Goal: Book appointment/travel/reservation

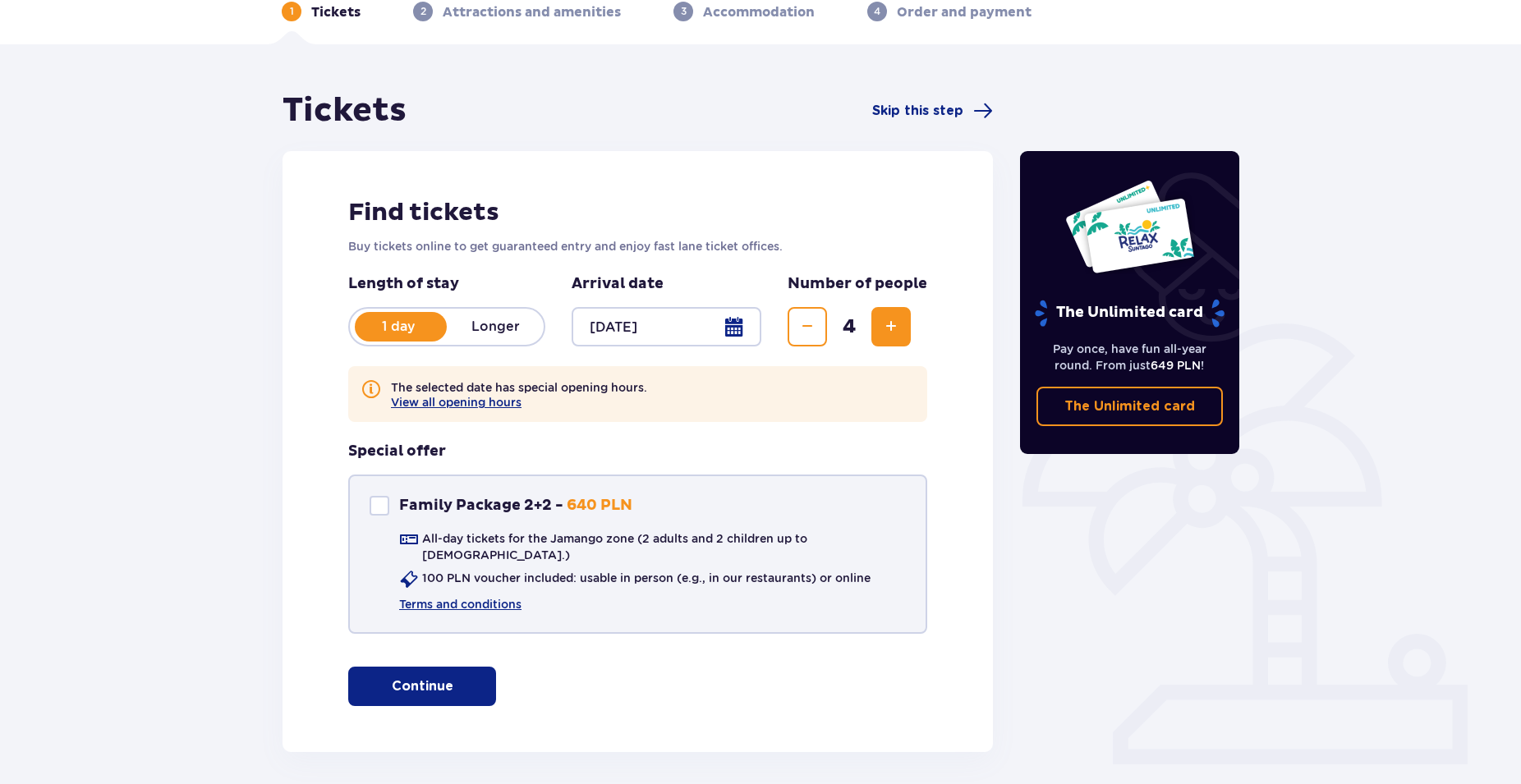
scroll to position [53, 0]
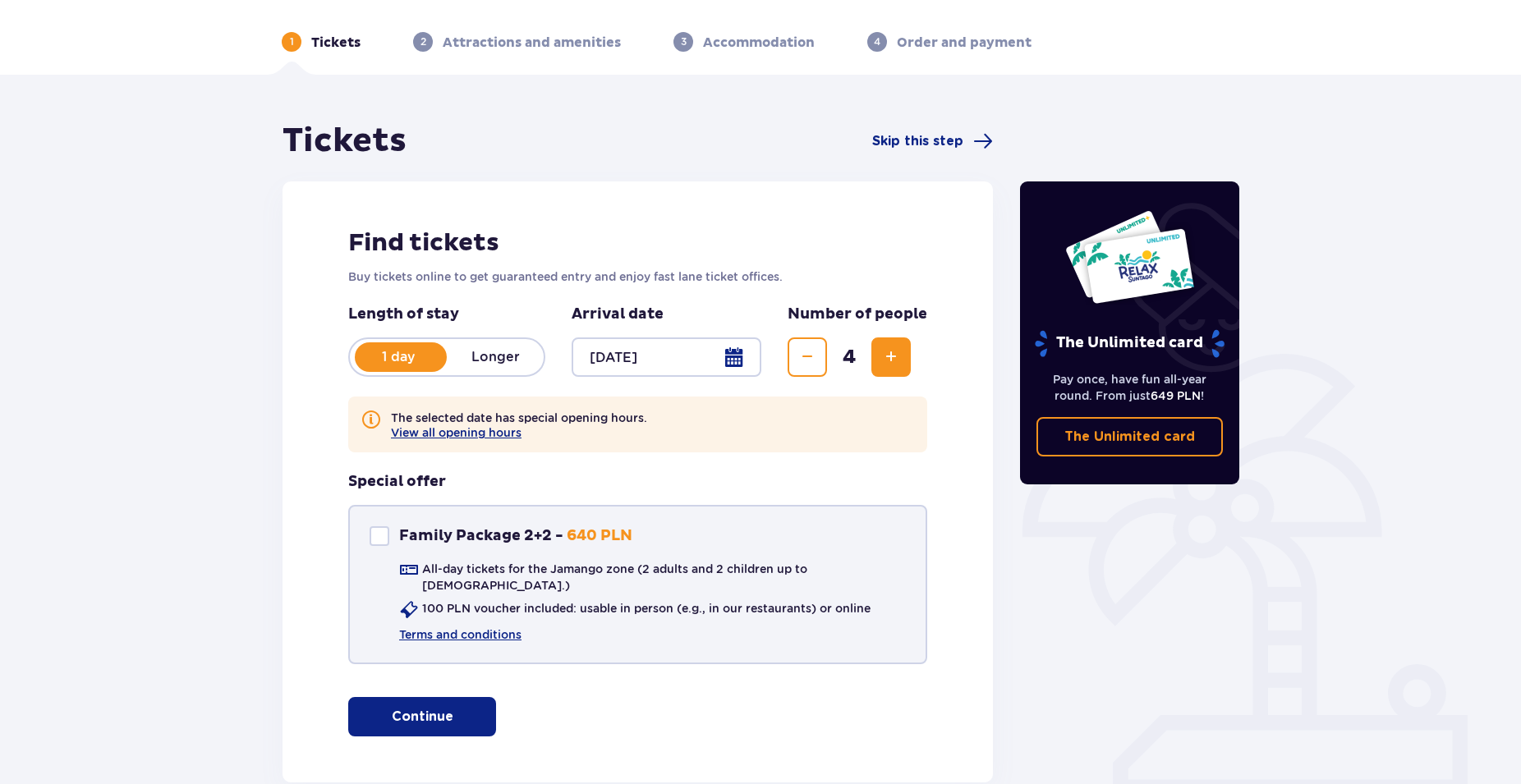
click at [378, 535] on div "Family Package 2+2" at bounding box center [379, 536] width 20 height 20
checkbox input "true"
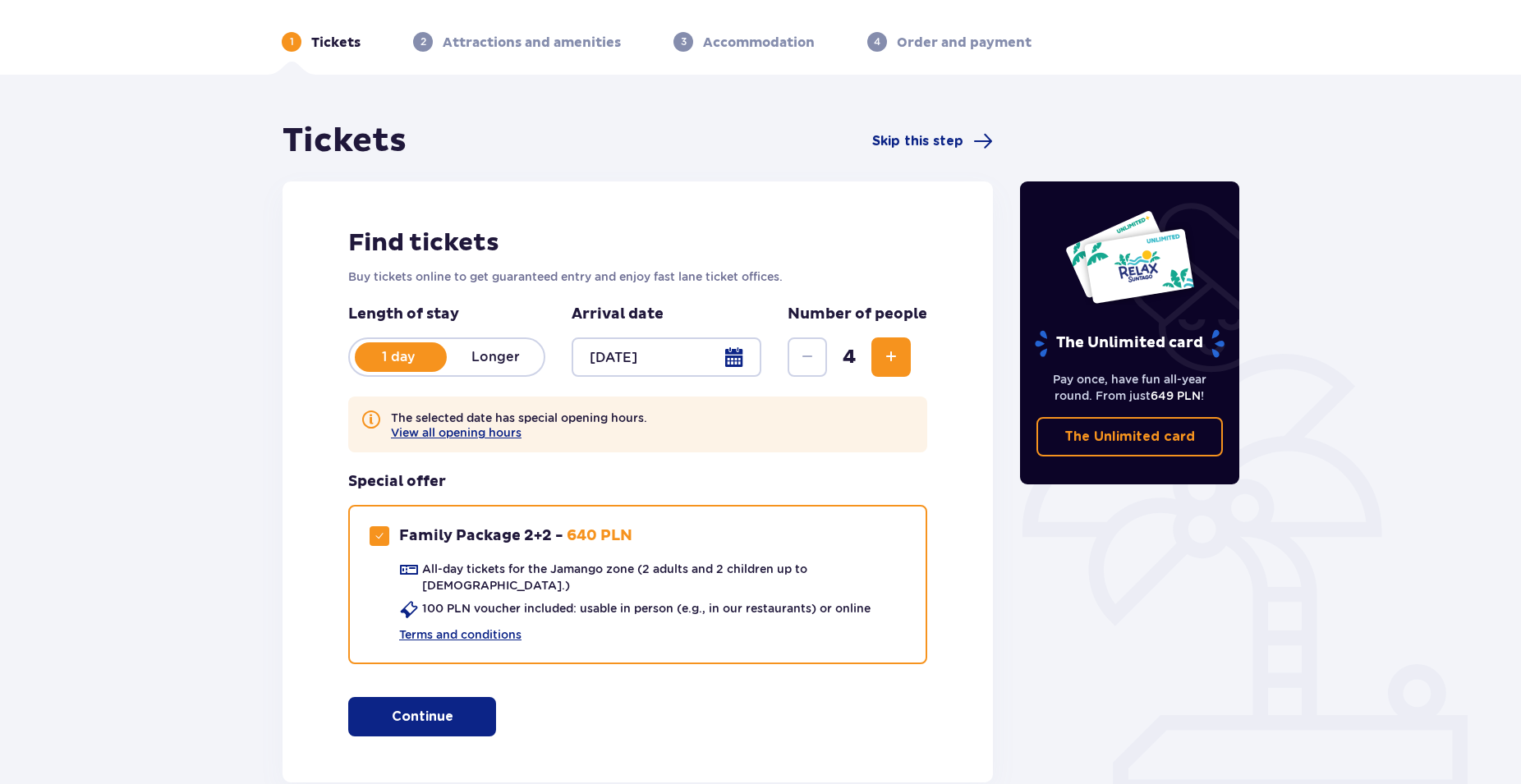
click at [441, 702] on button "Continue" at bounding box center [422, 716] width 148 height 39
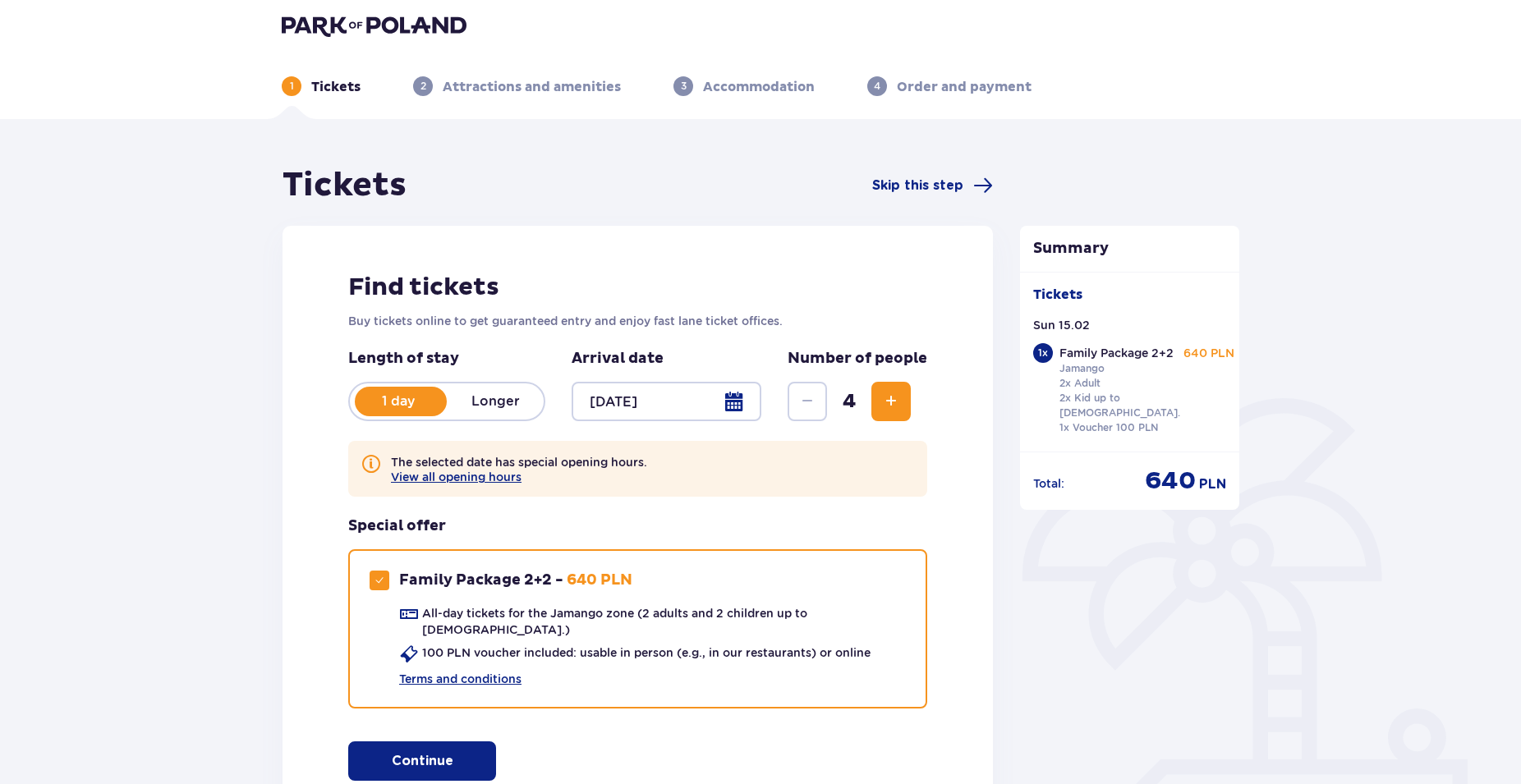
scroll to position [0, 0]
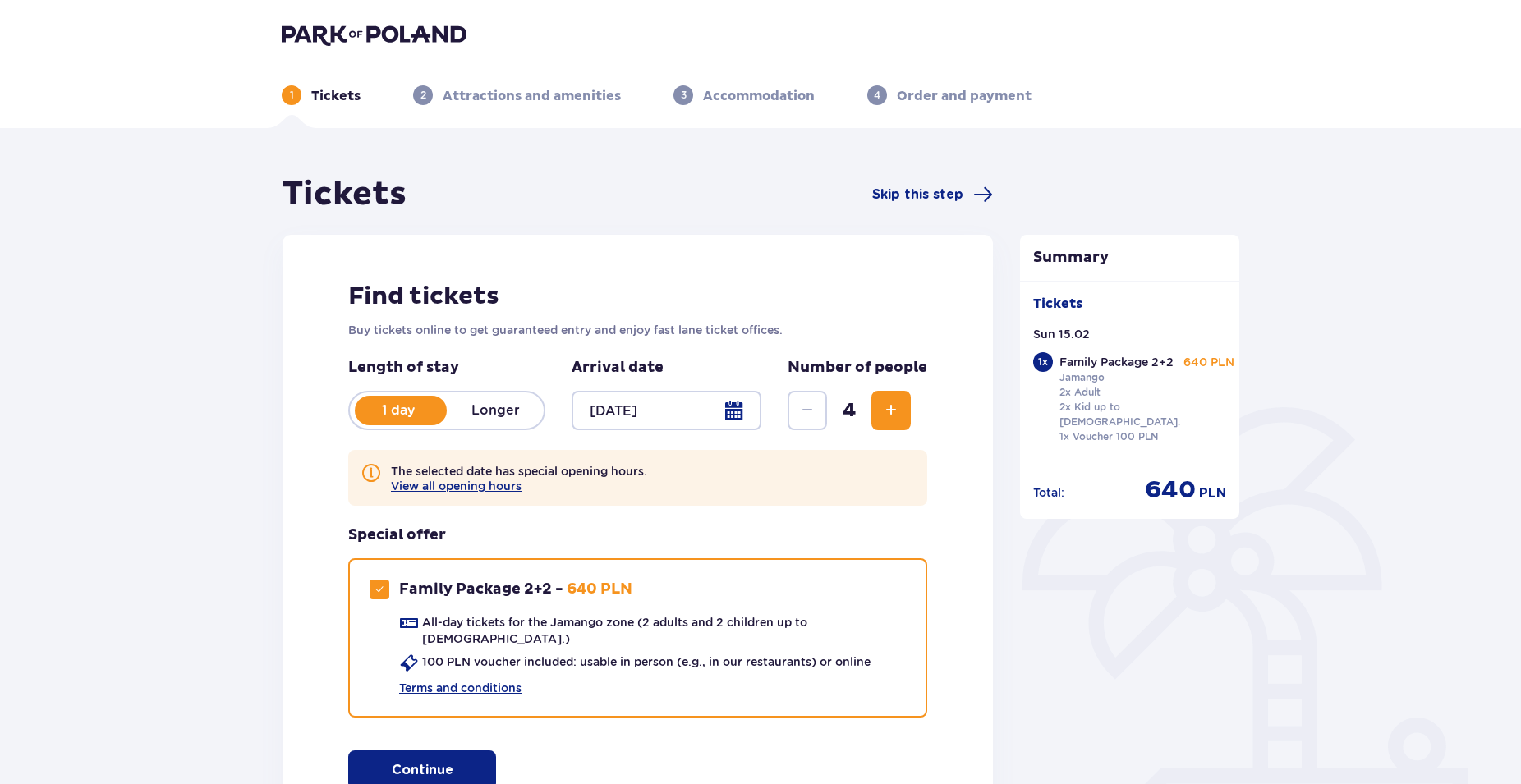
click at [746, 94] on p "Accommodation" at bounding box center [759, 96] width 111 height 18
click at [740, 96] on p "Accommodation" at bounding box center [759, 96] width 111 height 18
drag, startPoint x: 505, startPoint y: 94, endPoint x: 531, endPoint y: 95, distance: 26.0
click at [505, 94] on p "Attractions and amenities" at bounding box center [531, 96] width 178 height 18
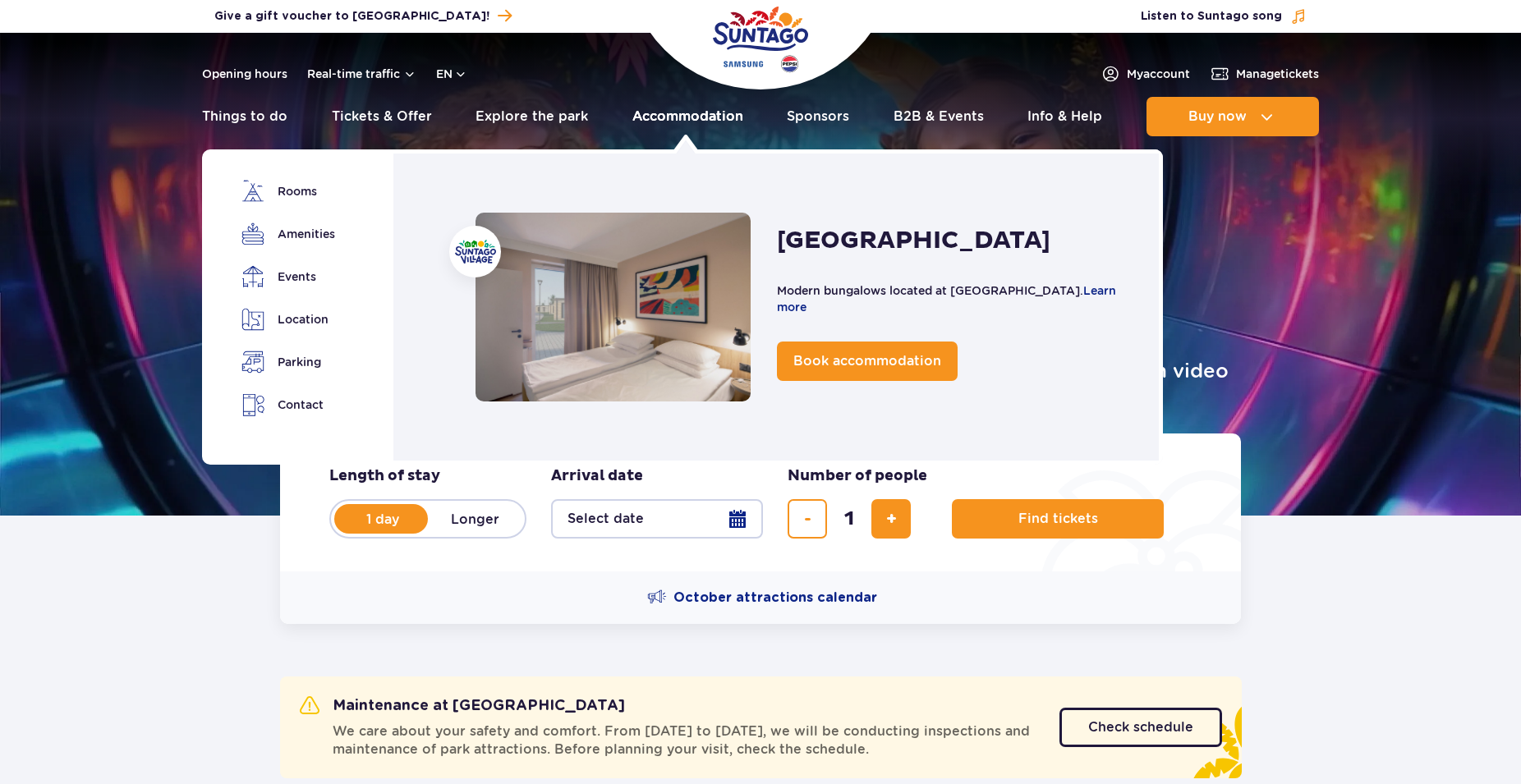
click at [683, 109] on link "Accommodation" at bounding box center [688, 116] width 111 height 39
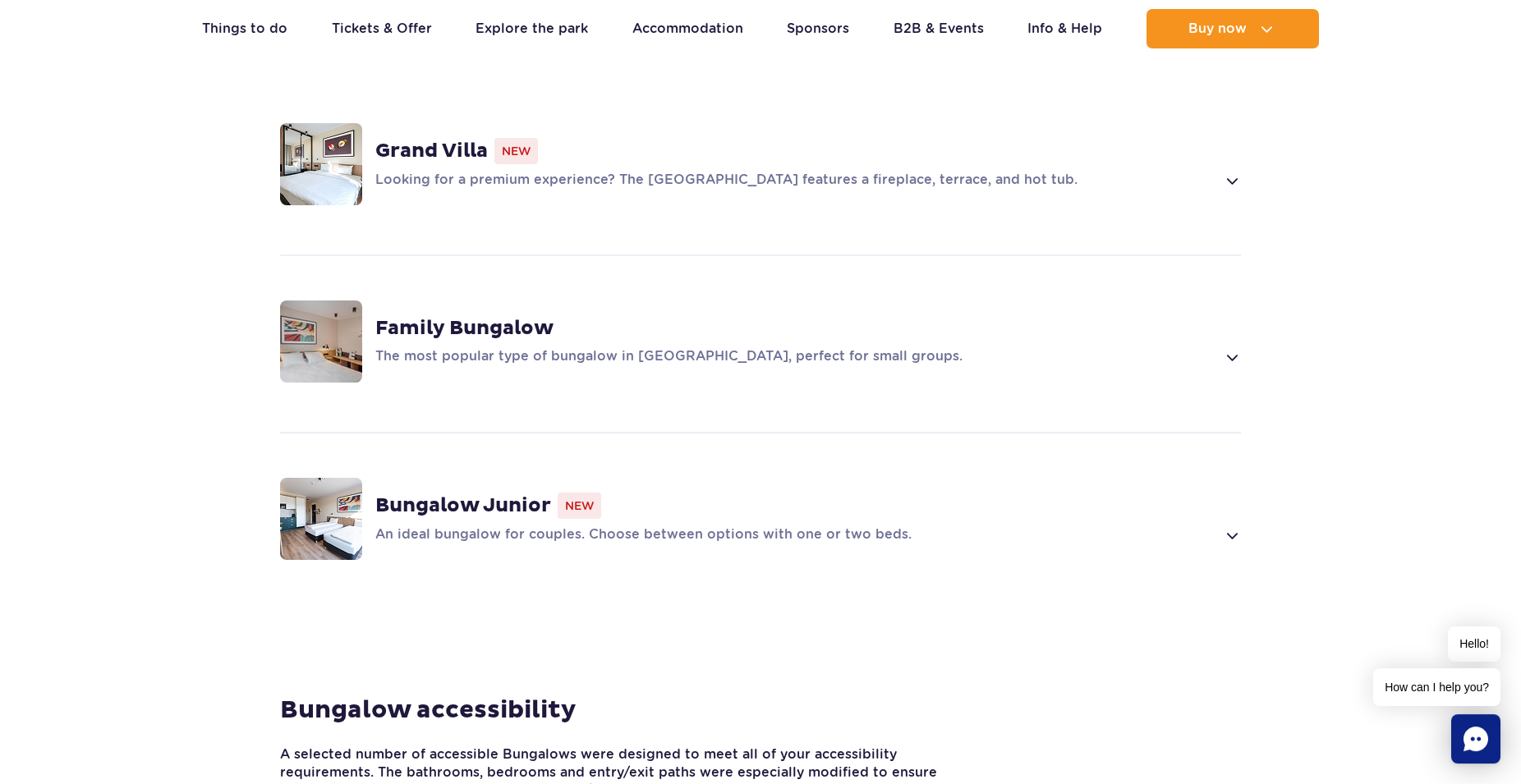
scroll to position [1339, 0]
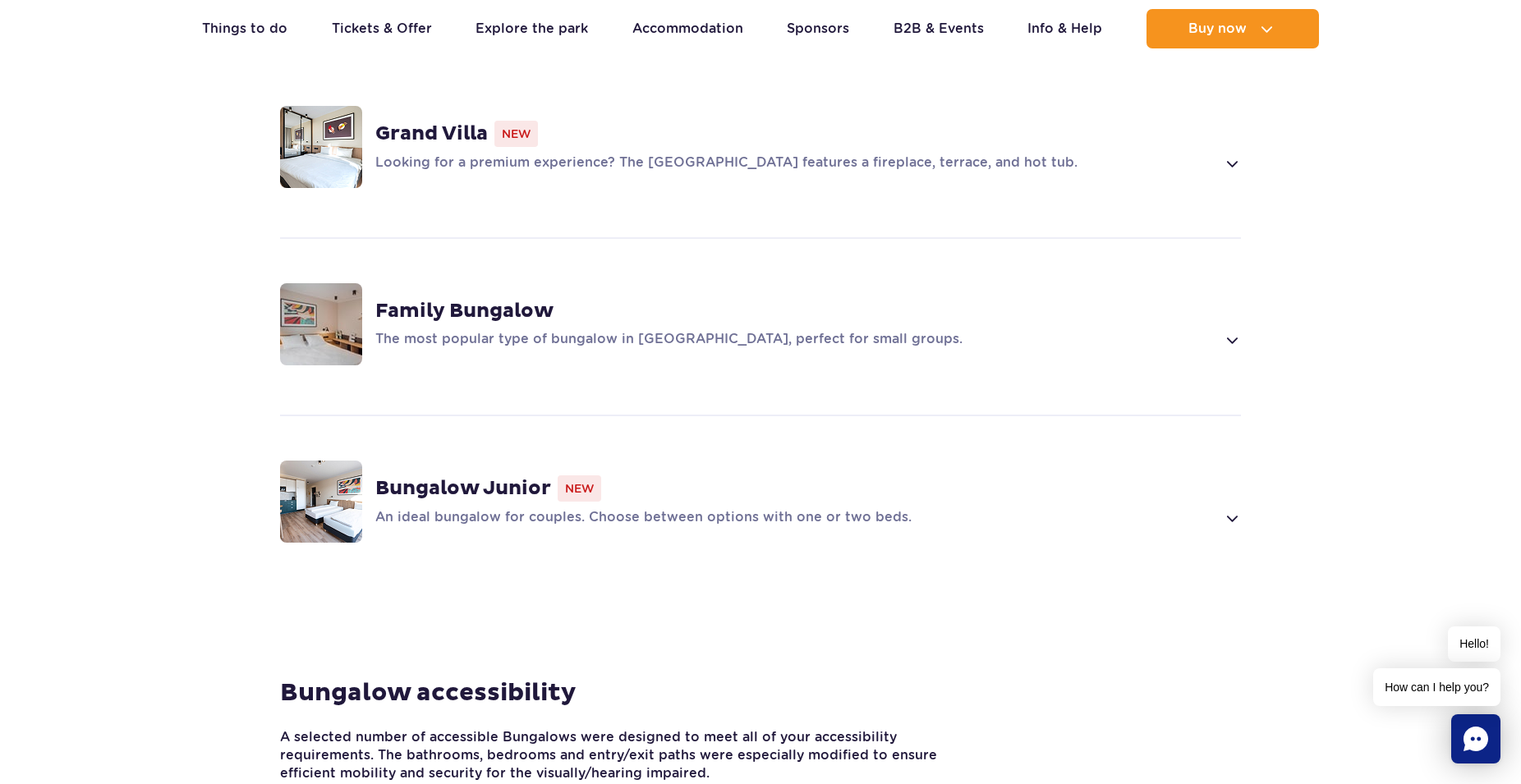
click at [483, 299] on strong "Family Bungalow" at bounding box center [465, 311] width 178 height 25
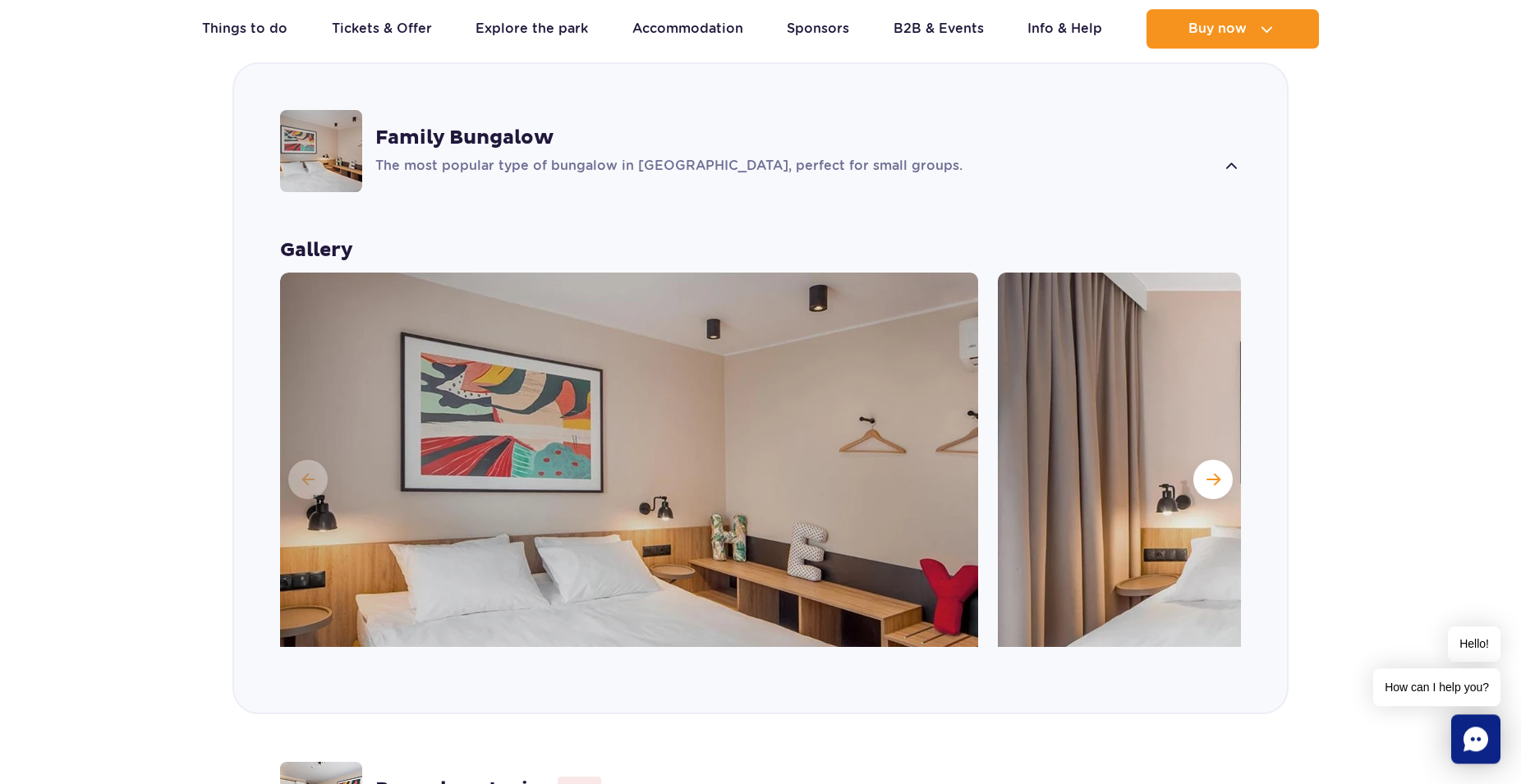
scroll to position [1548, 0]
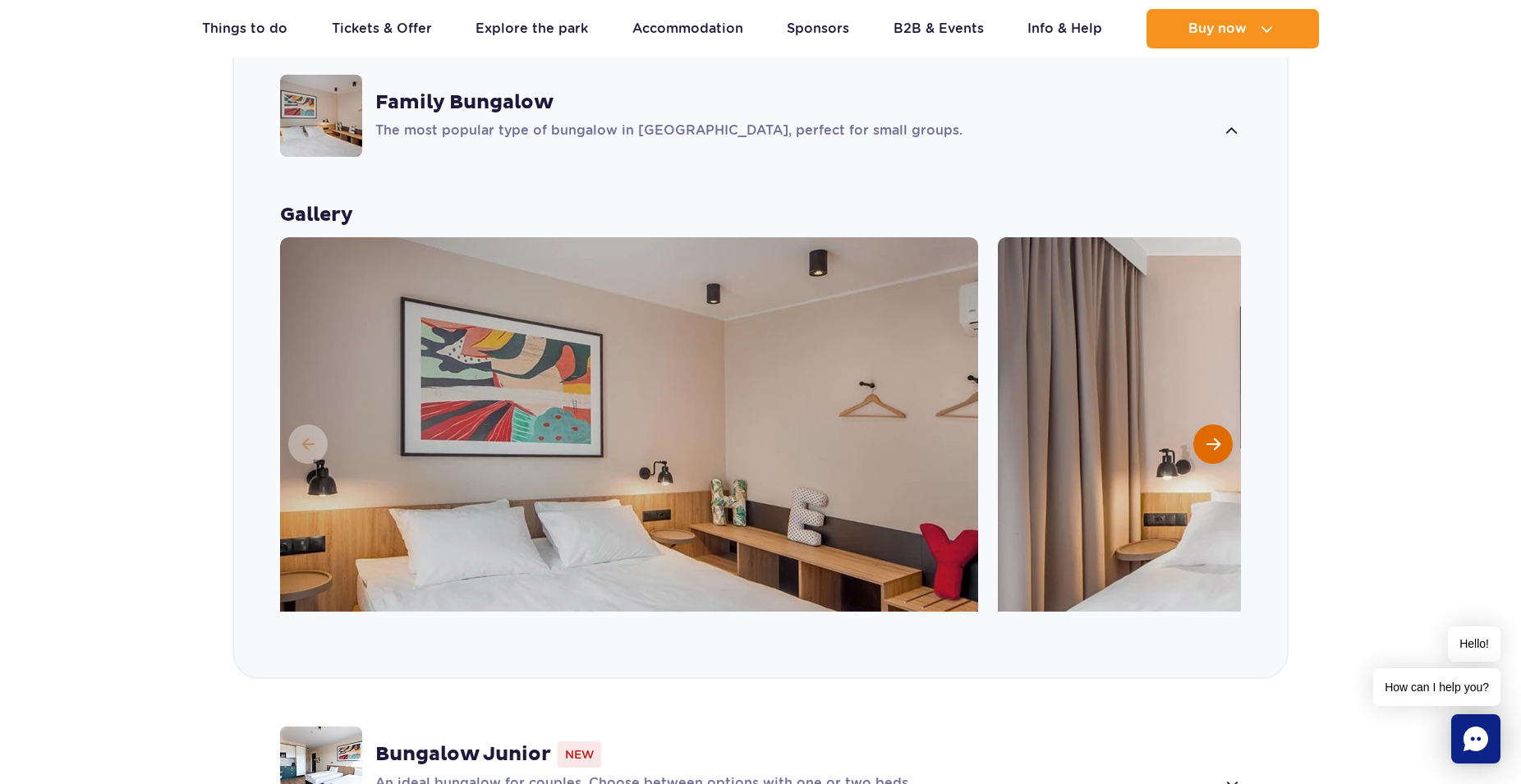
click at [1213, 437] on span "Next slide" at bounding box center [1213, 444] width 14 height 15
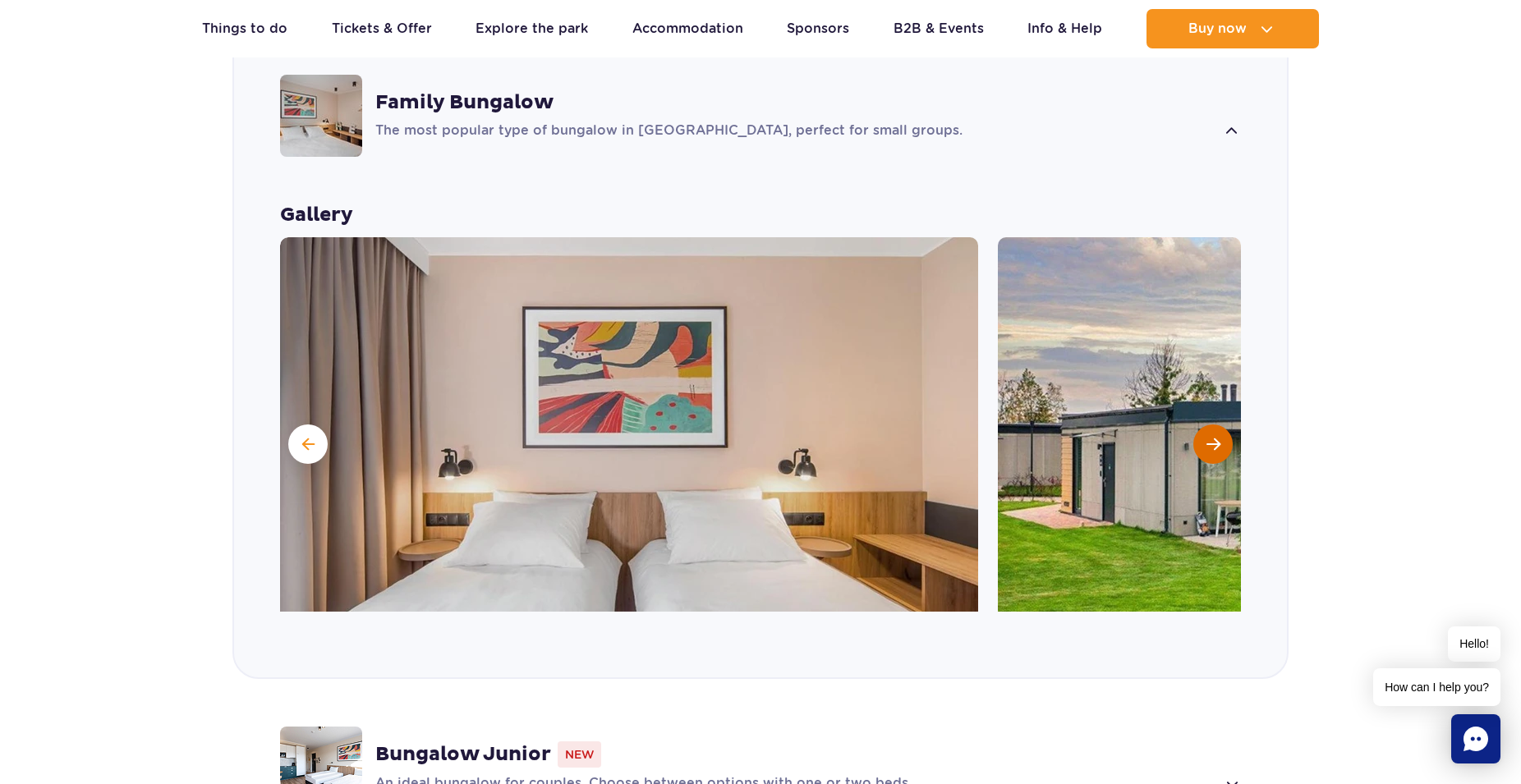
click at [1213, 437] on span "Next slide" at bounding box center [1213, 444] width 14 height 15
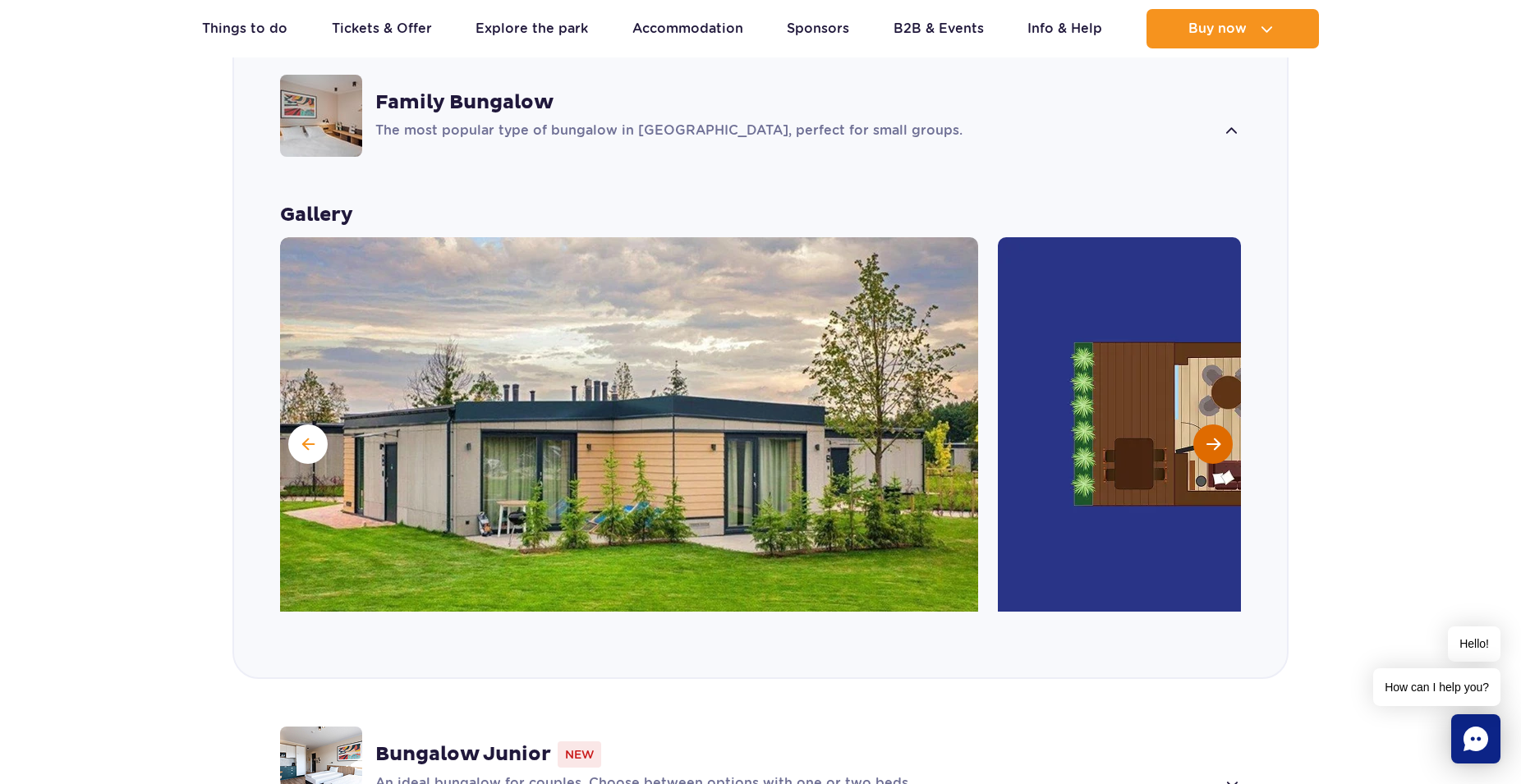
click at [1212, 437] on span "Next slide" at bounding box center [1213, 444] width 14 height 15
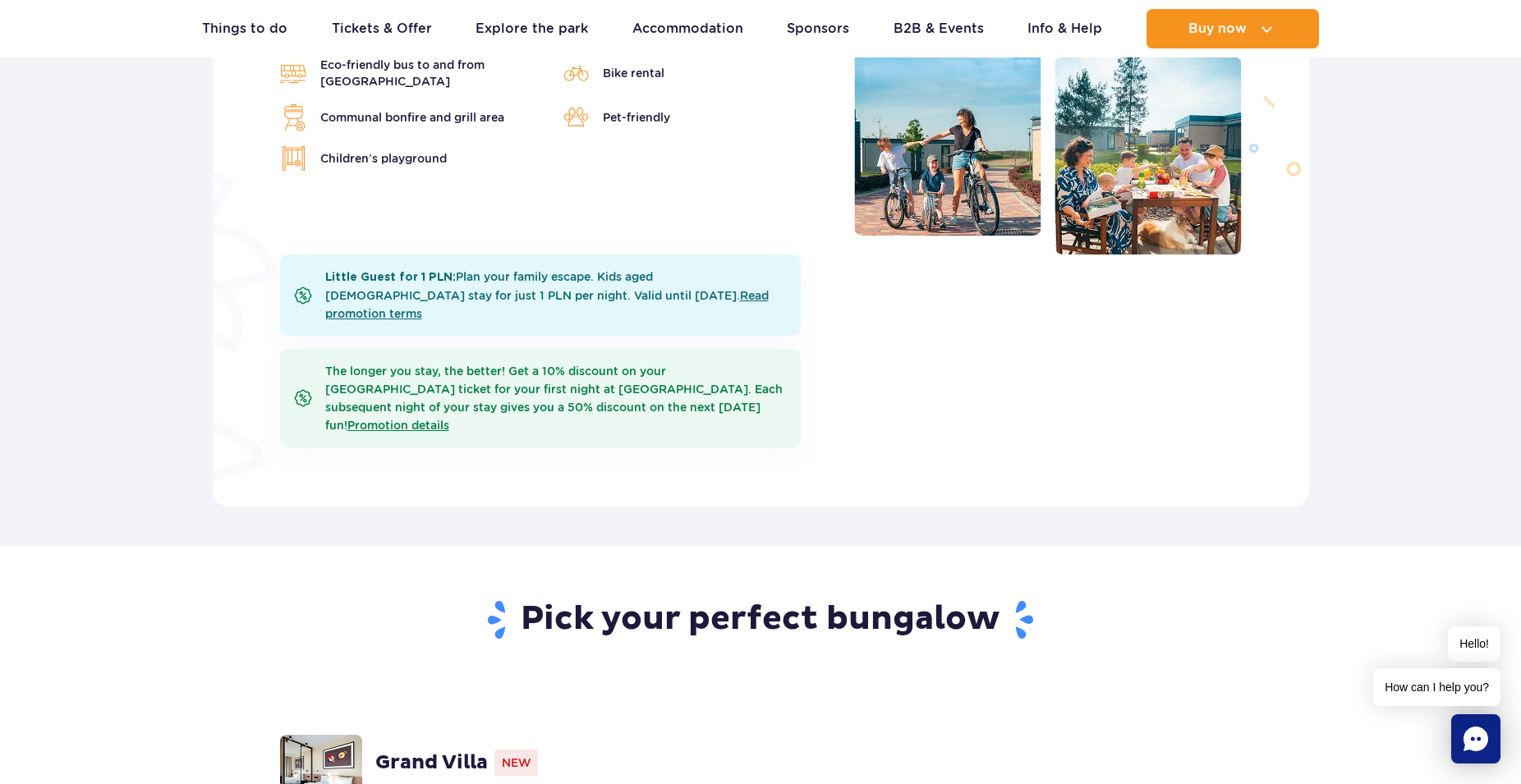
scroll to position [460, 0]
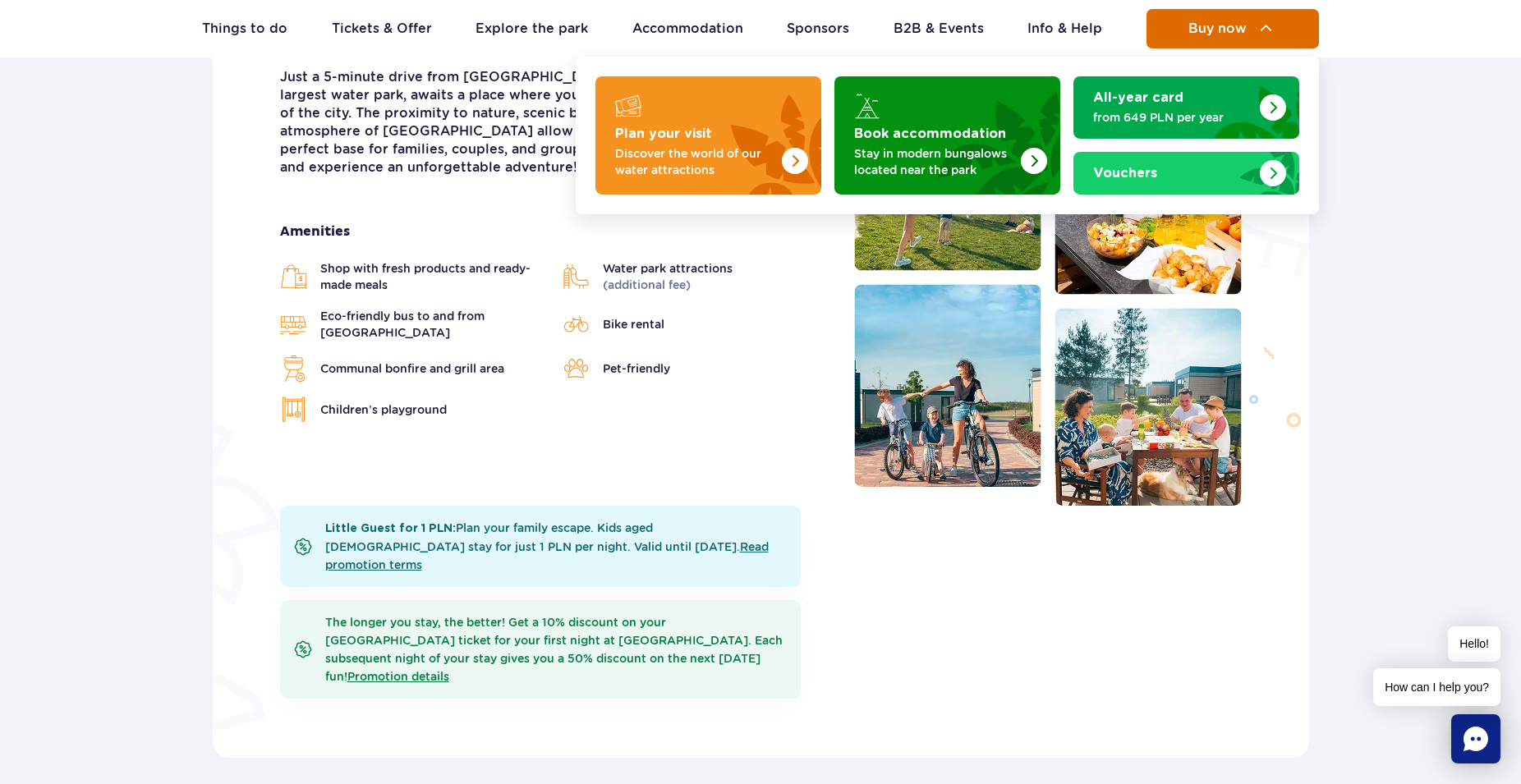
click at [1199, 32] on span "Buy now" at bounding box center [1217, 29] width 59 height 15
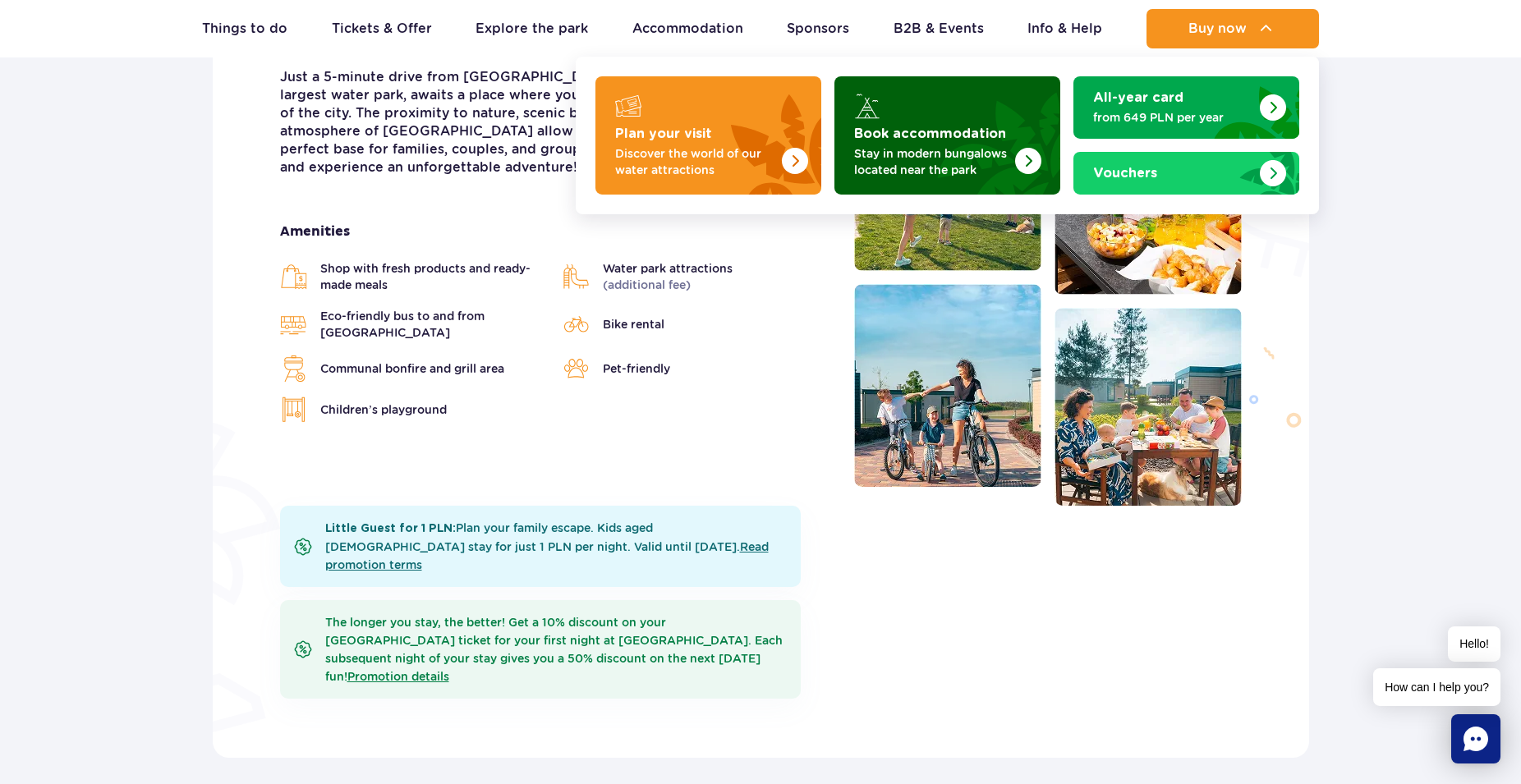
click at [955, 136] on strong "Book accommodation" at bounding box center [930, 134] width 152 height 13
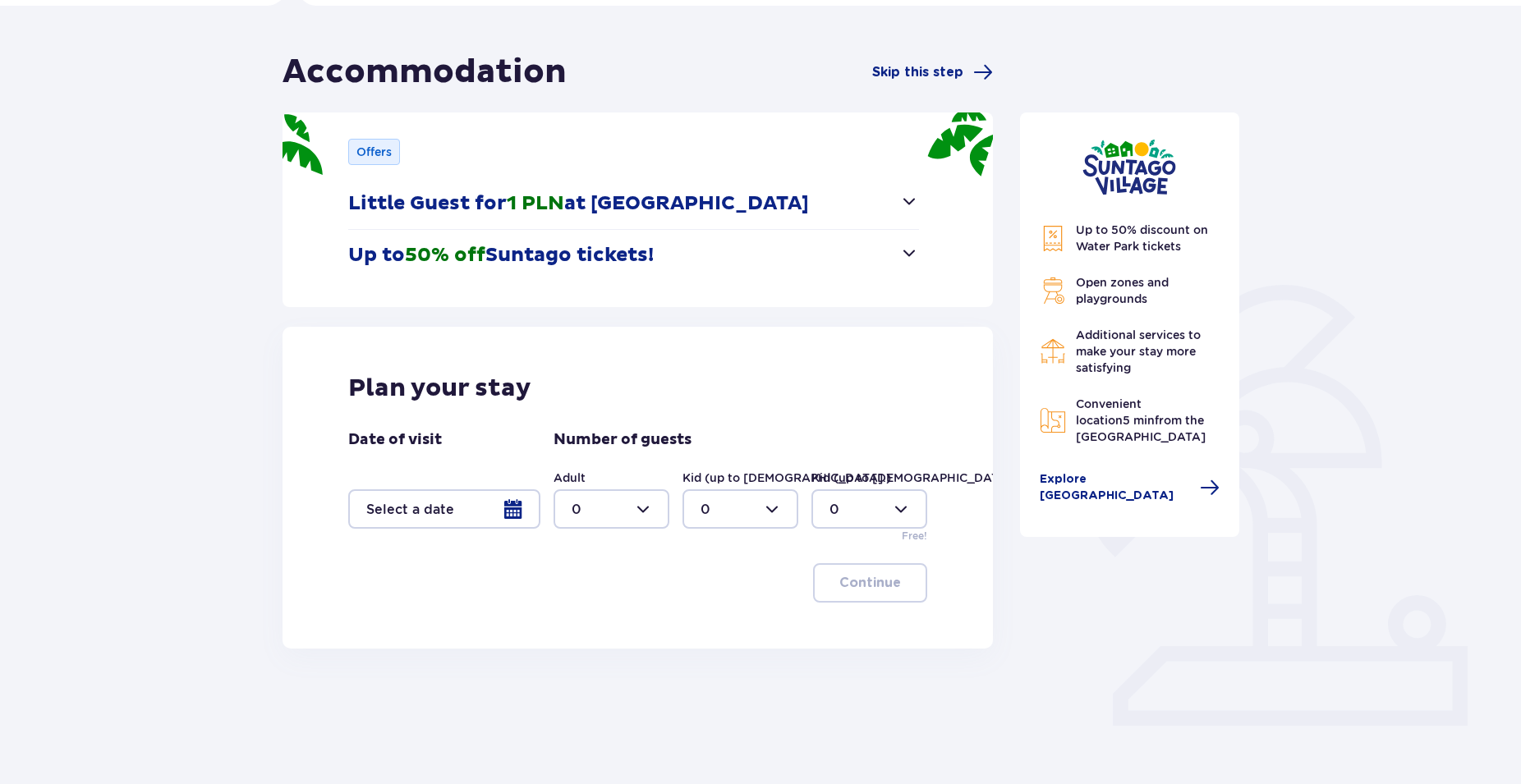
scroll to position [161, 0]
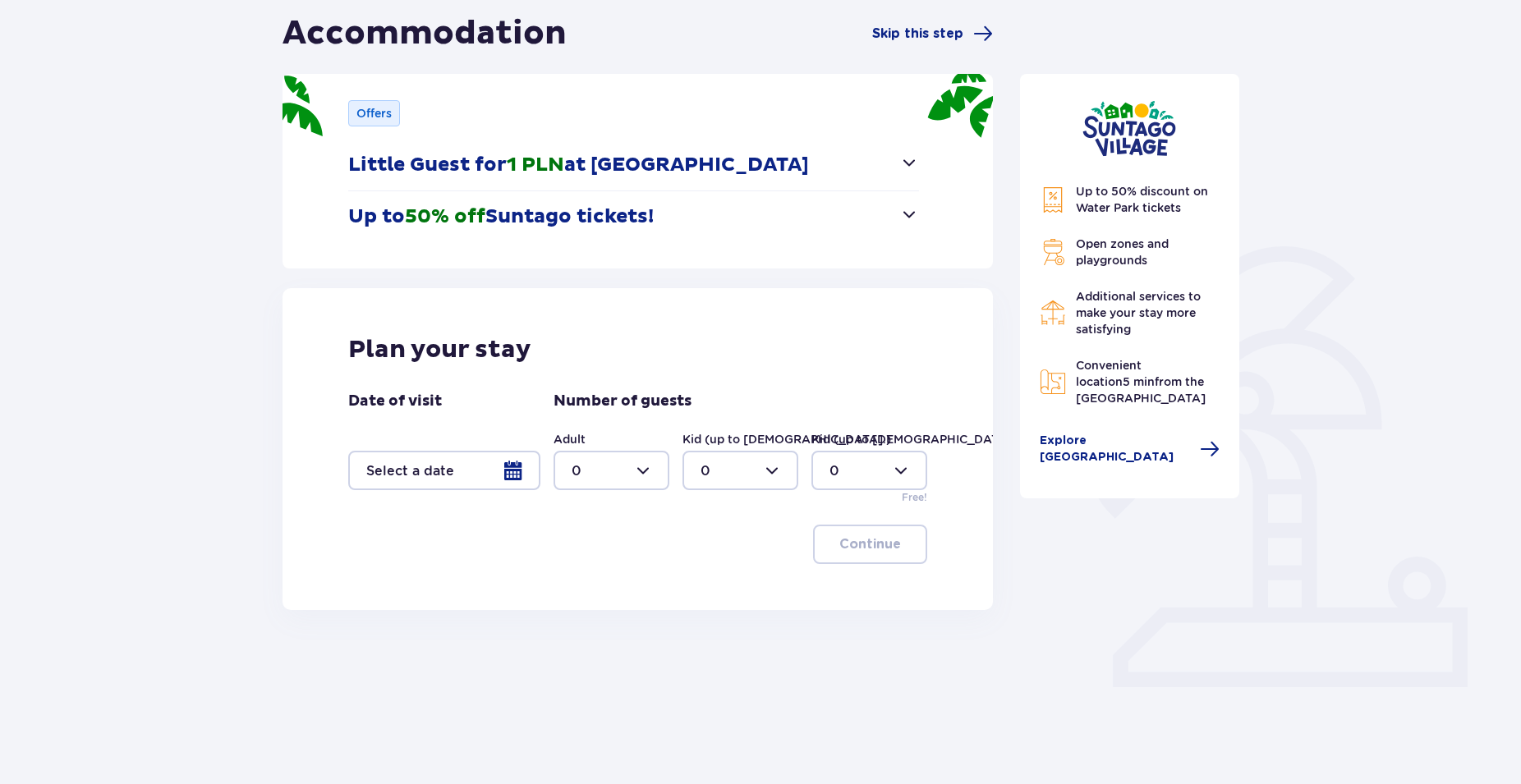
click at [513, 471] on div at bounding box center [444, 470] width 192 height 39
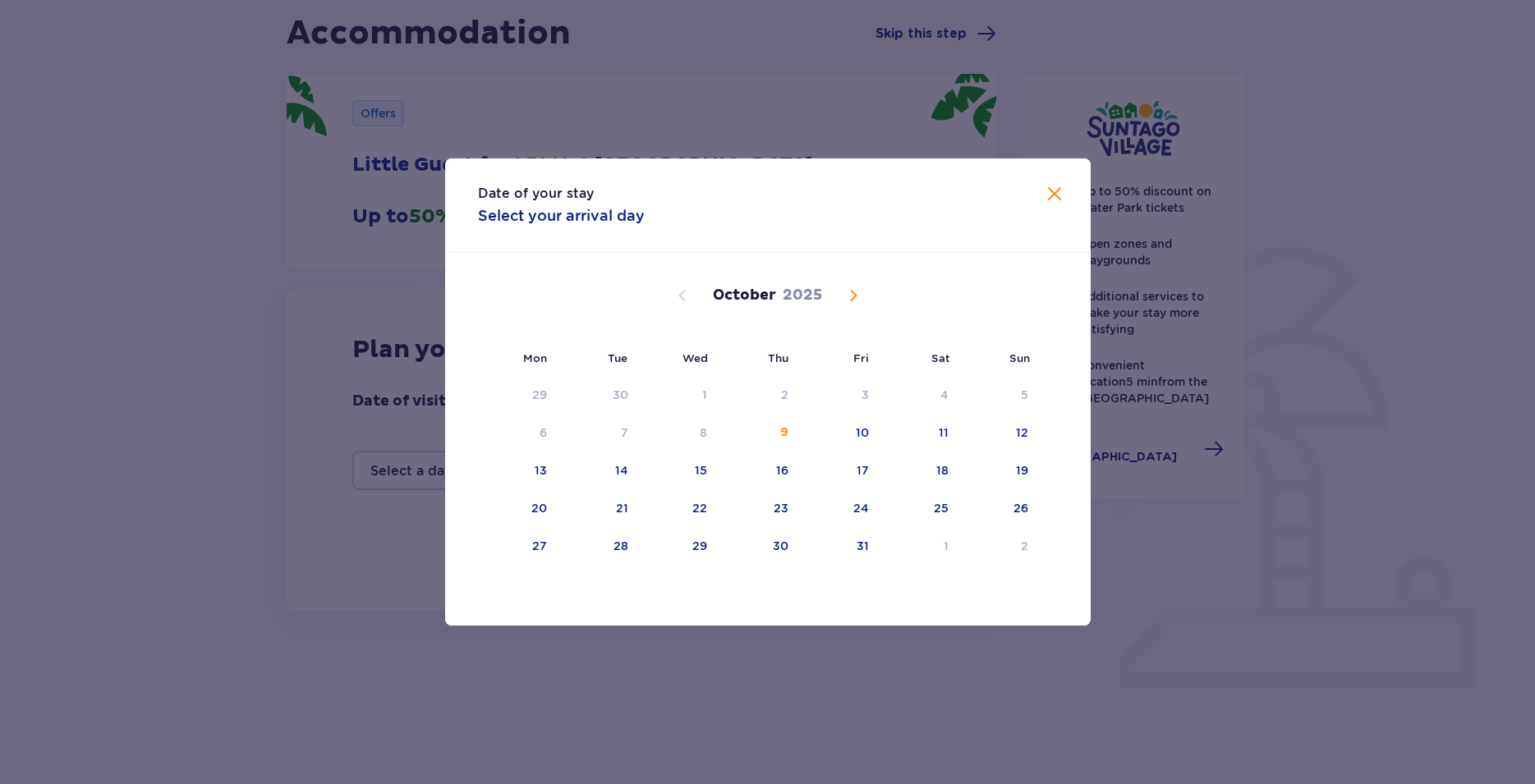
click at [856, 291] on span "Next month" at bounding box center [853, 295] width 20 height 20
click at [1025, 469] on div "15" at bounding box center [1021, 471] width 12 height 17
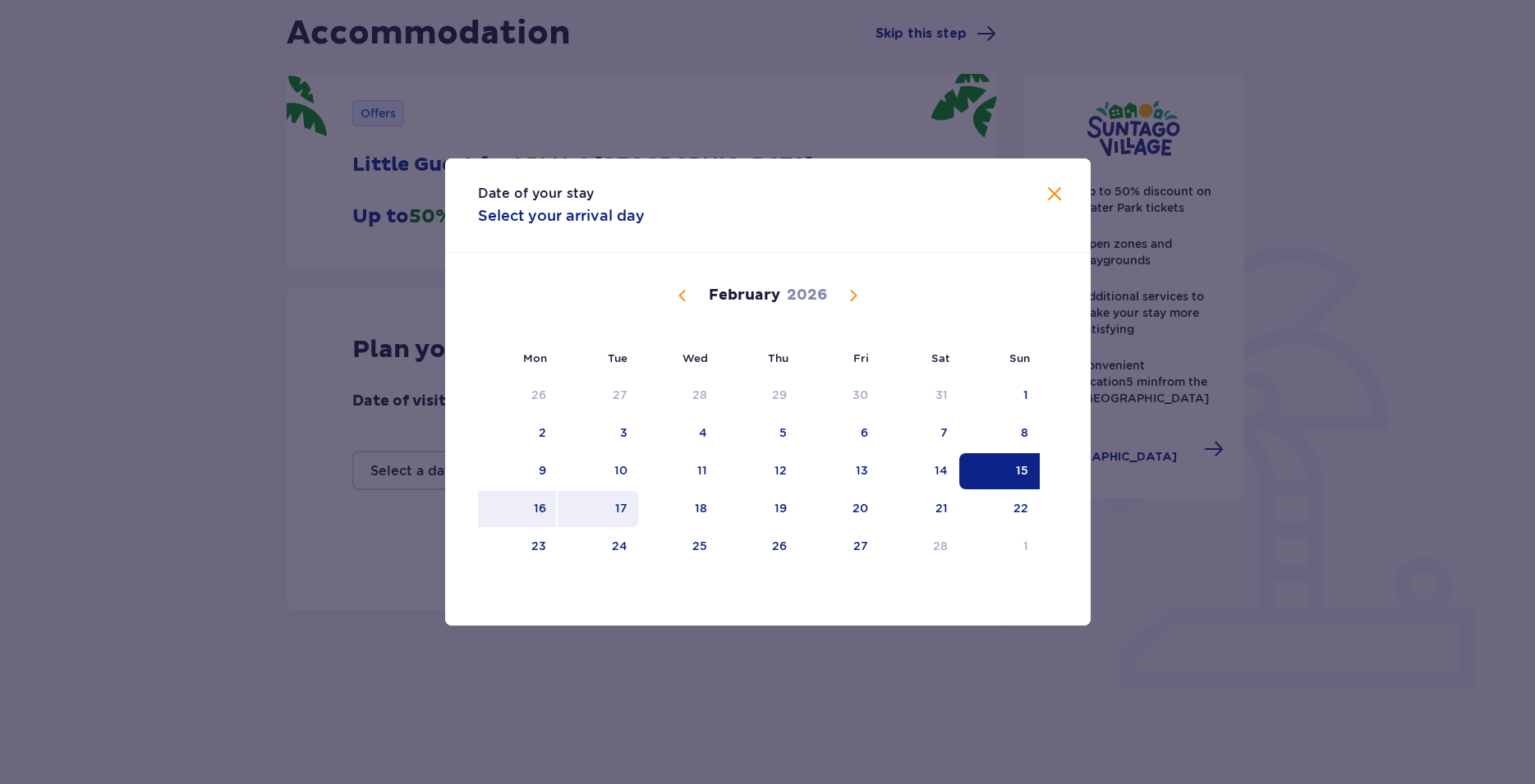
click at [613, 505] on div "17" at bounding box center [598, 509] width 82 height 36
type input "15.02.26 - 17.02.26"
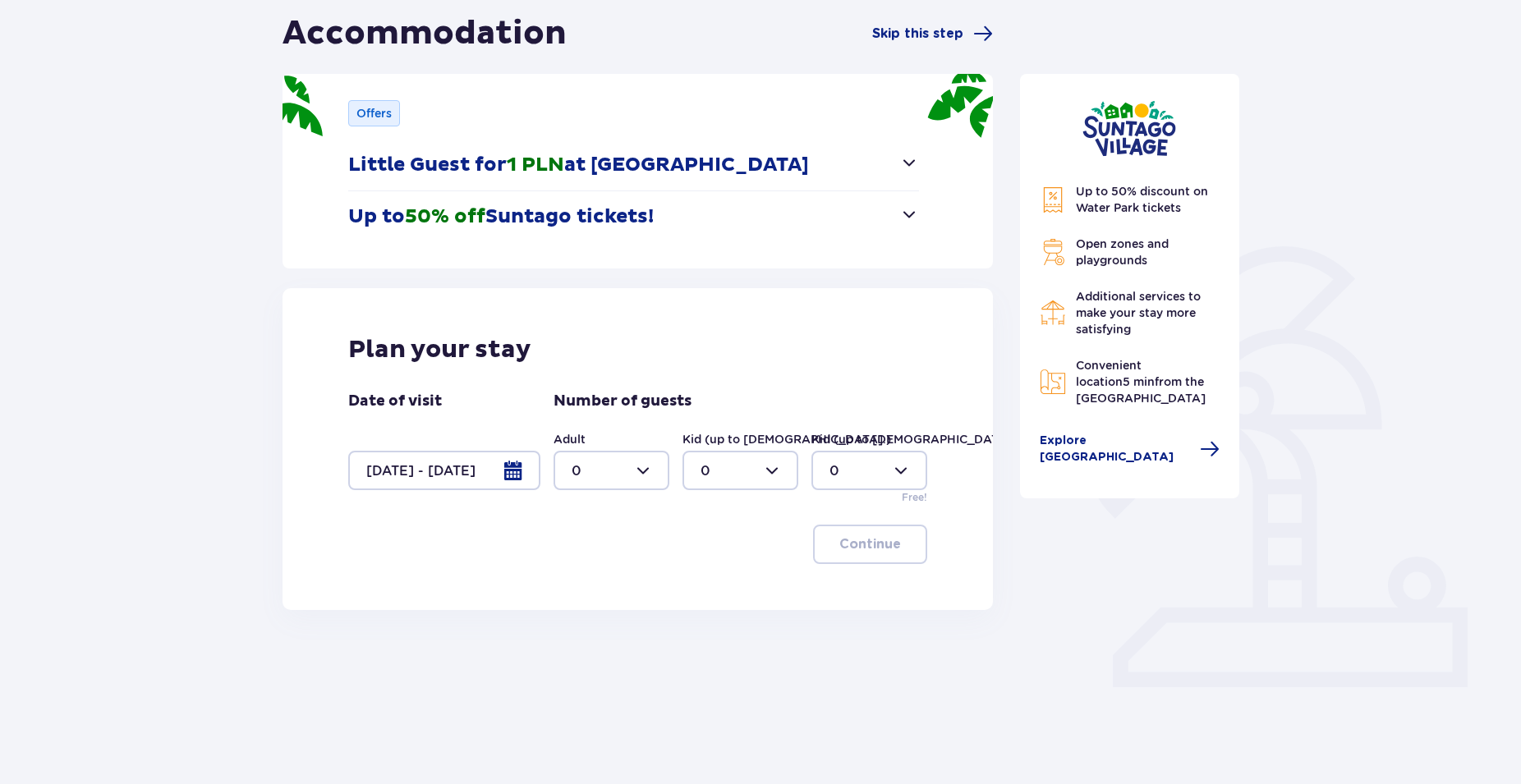
click at [654, 464] on div at bounding box center [611, 470] width 116 height 39
click at [576, 576] on p "4" at bounding box center [576, 575] width 9 height 18
type input "4"
click at [873, 542] on p "Continue" at bounding box center [870, 543] width 61 height 18
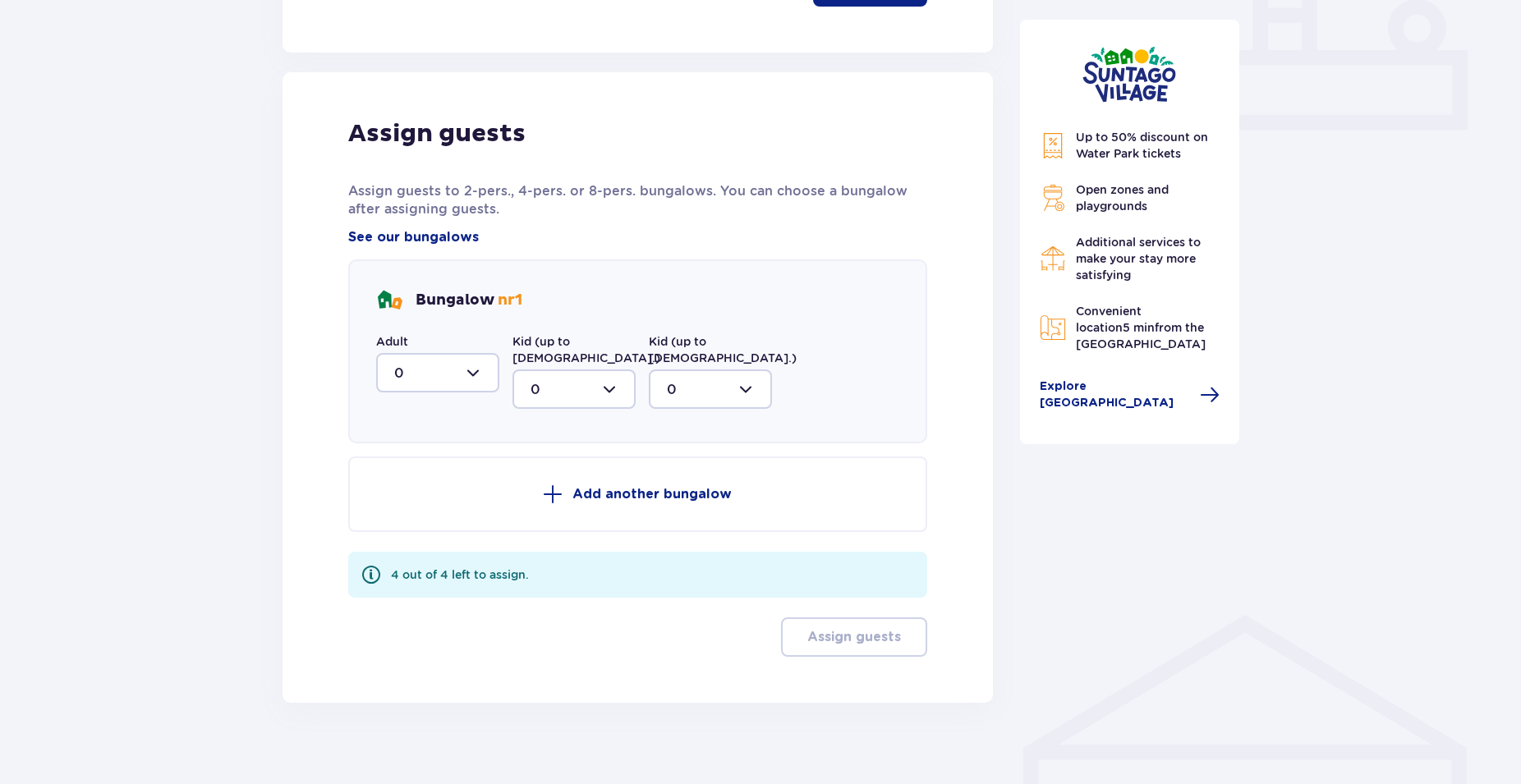
scroll to position [719, 0]
click at [473, 367] on div at bounding box center [438, 372] width 124 height 39
click at [400, 531] on p "4" at bounding box center [399, 533] width 9 height 18
type input "4"
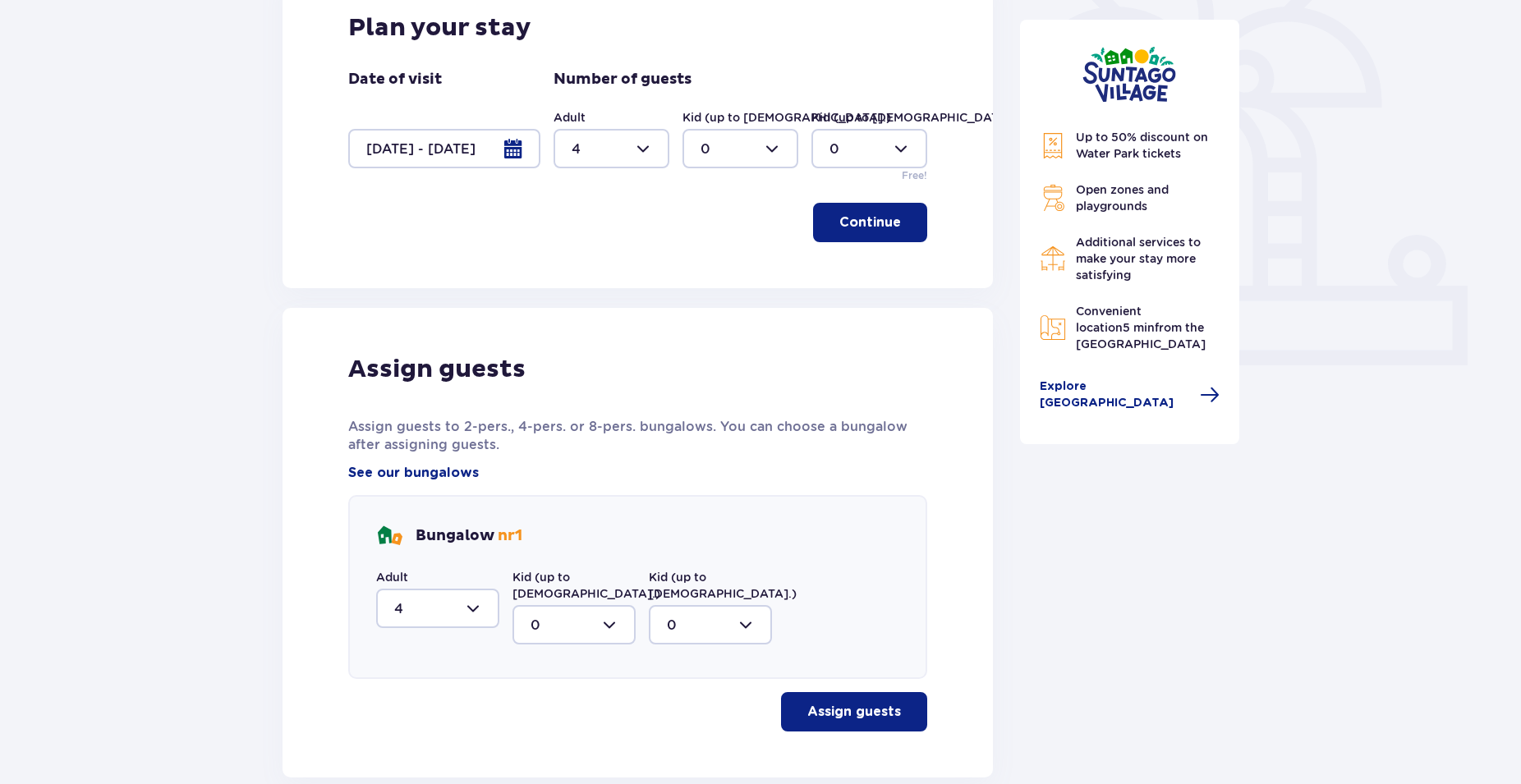
scroll to position [558, 0]
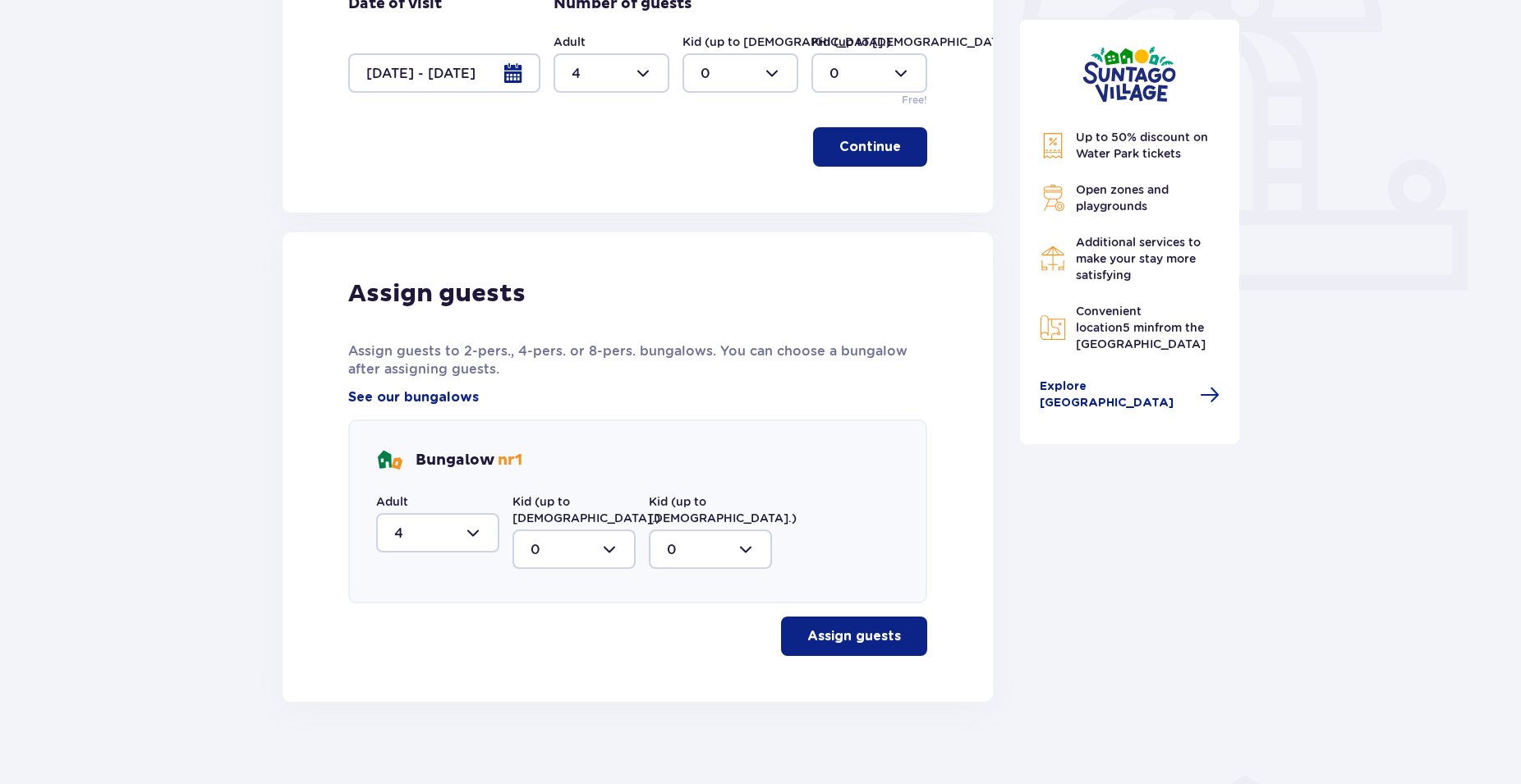
click at [841, 627] on p "Assign guests" at bounding box center [854, 635] width 94 height 18
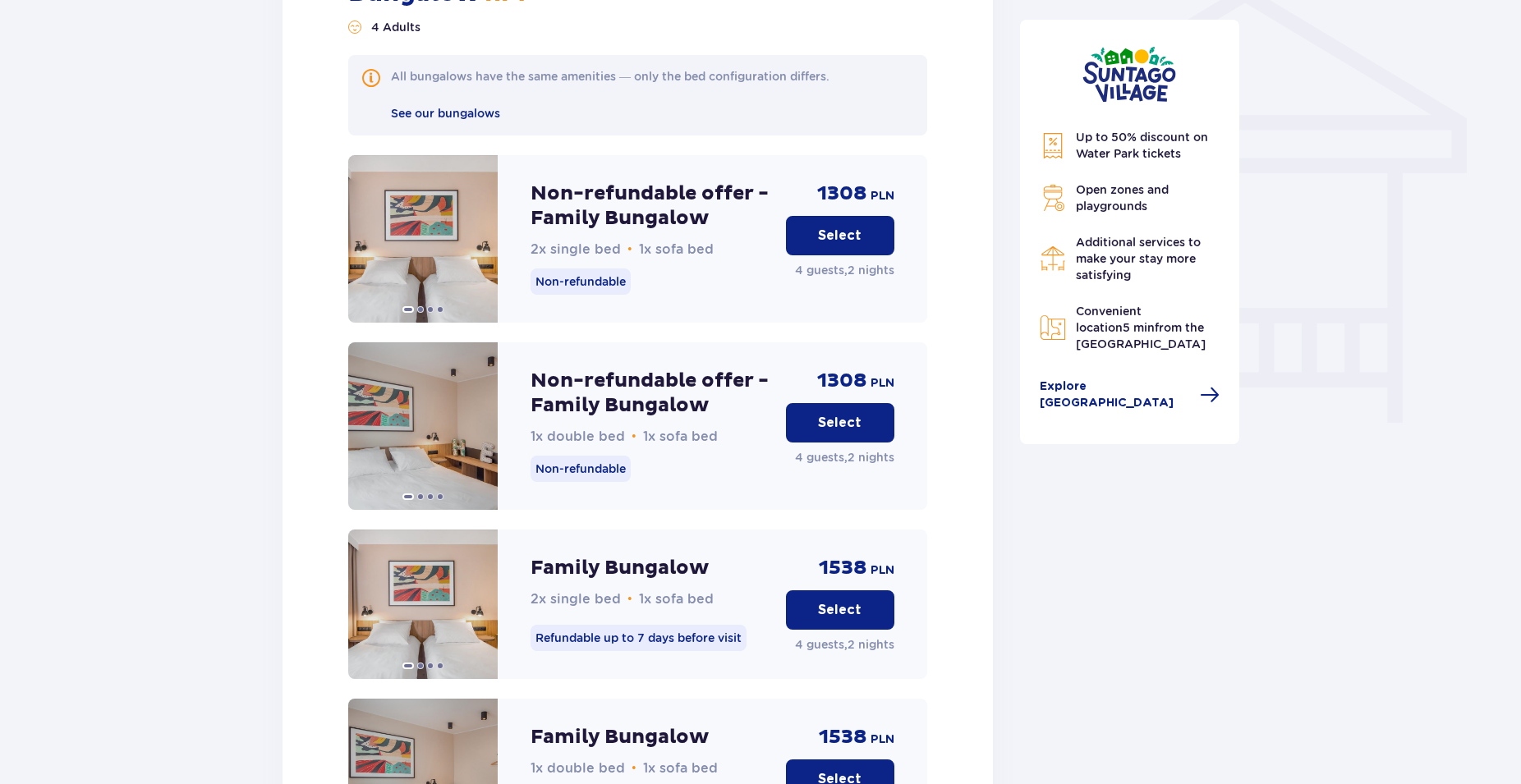
scroll to position [1319, 0]
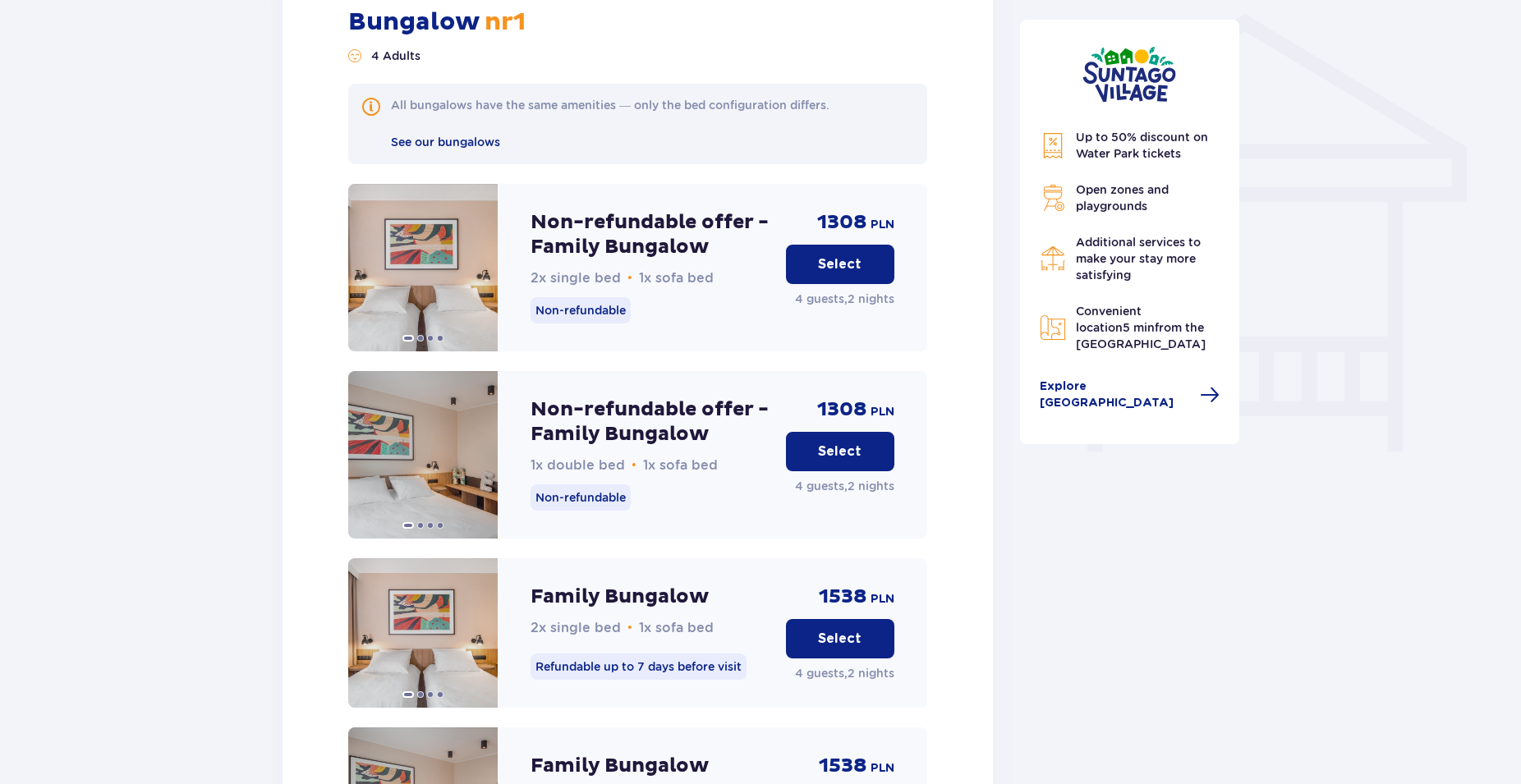
click at [852, 432] on button "Select" at bounding box center [840, 451] width 109 height 39
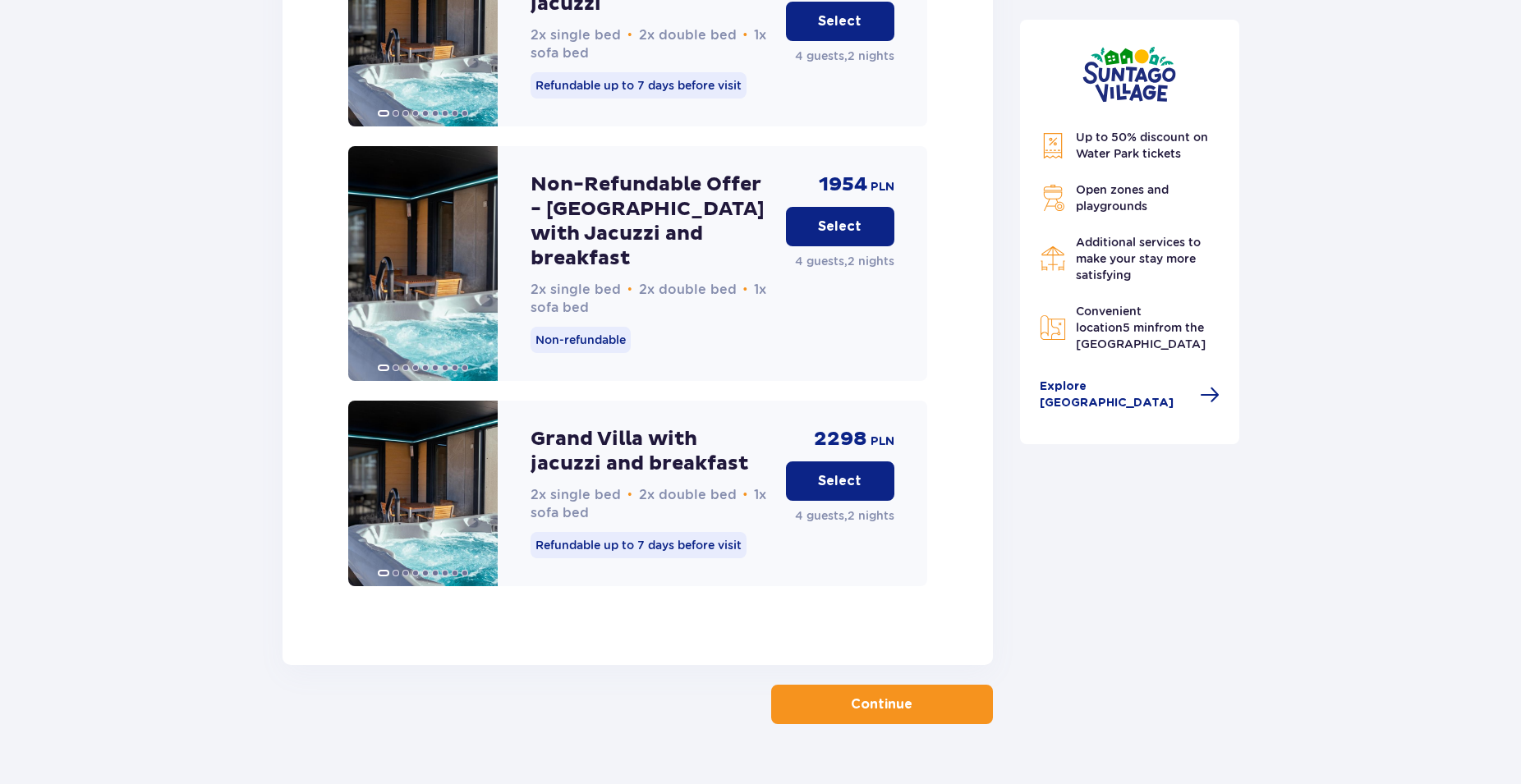
scroll to position [3305, 0]
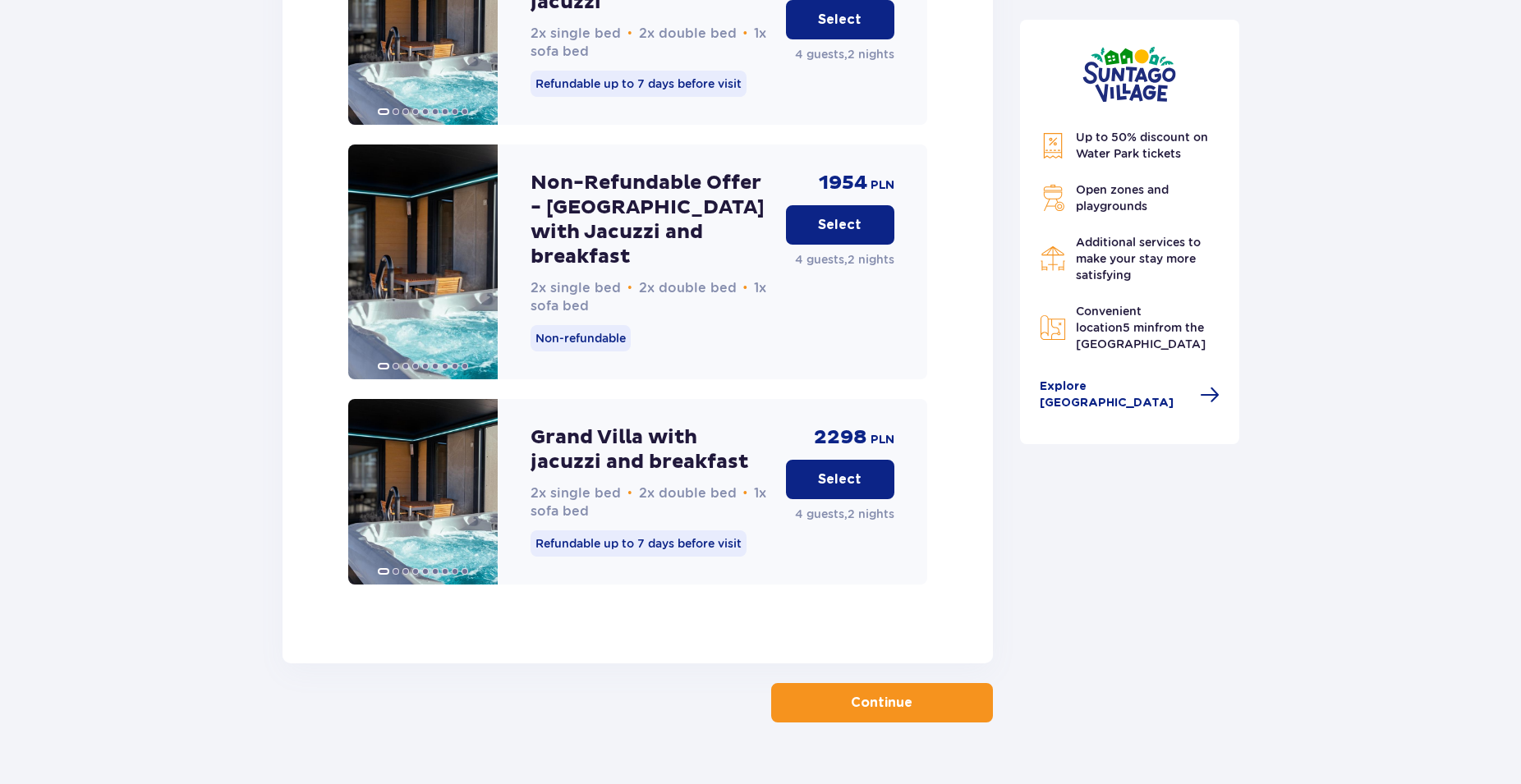
click at [894, 694] on p "Continue" at bounding box center [882, 702] width 61 height 18
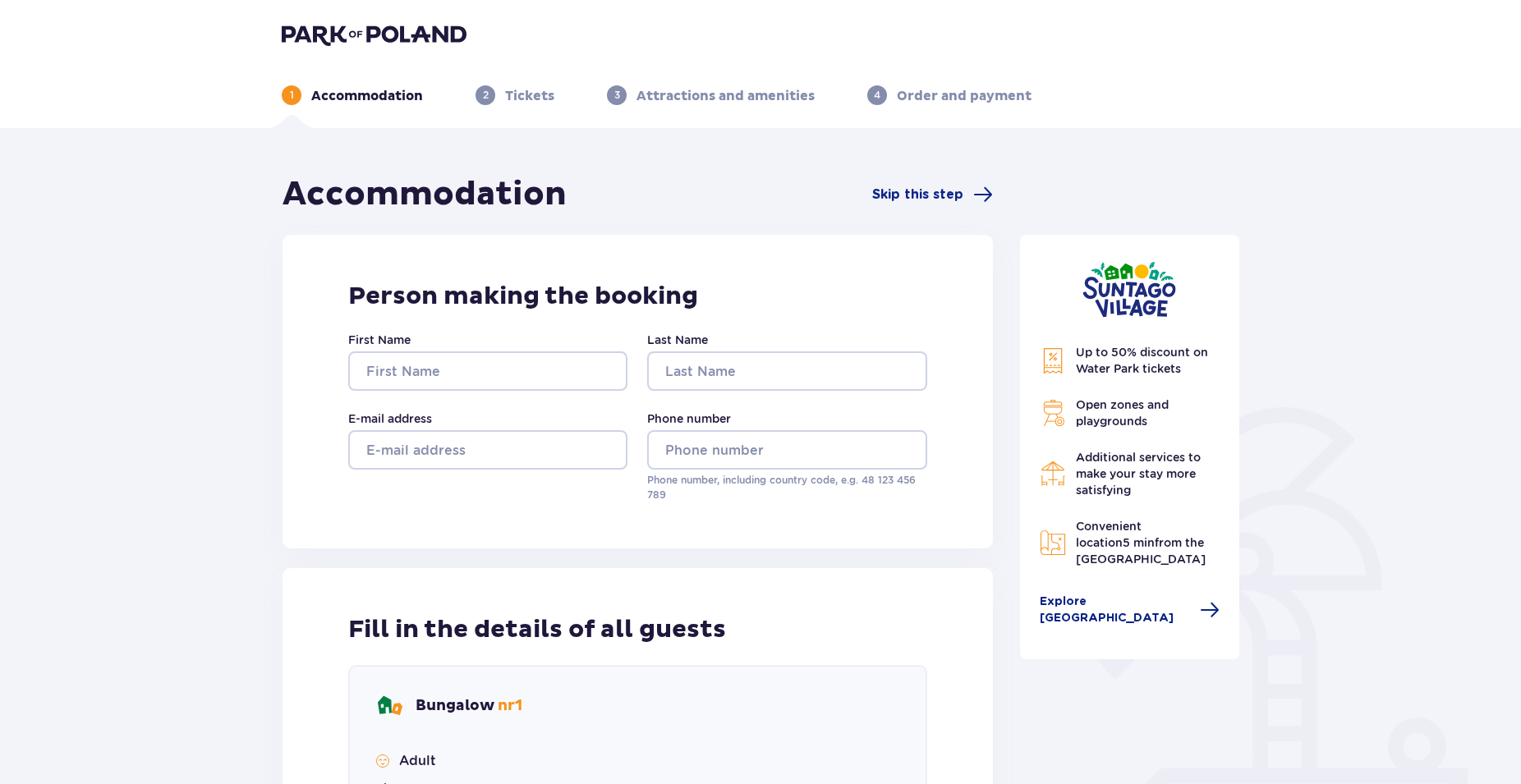
drag, startPoint x: 1082, startPoint y: 366, endPoint x: 1072, endPoint y: 351, distance: 18.0
click at [1082, 366] on span "Up to 50% discount on Water Park tickets" at bounding box center [1142, 360] width 132 height 30
click at [1094, 357] on span "Up to 50% discount on Water Park tickets" at bounding box center [1142, 360] width 132 height 30
click at [1133, 604] on span "Explore Suntago Village" at bounding box center [1115, 609] width 151 height 33
click at [1136, 599] on span "Explore Suntago Village" at bounding box center [1115, 609] width 151 height 33
